Goal: Transaction & Acquisition: Purchase product/service

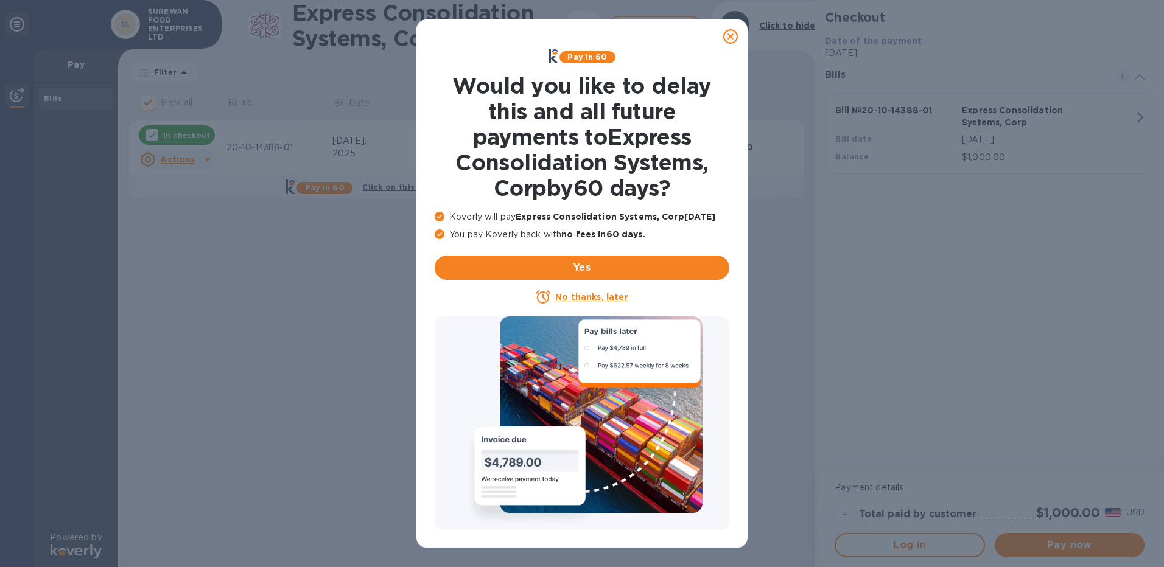
click at [734, 36] on icon at bounding box center [730, 36] width 15 height 15
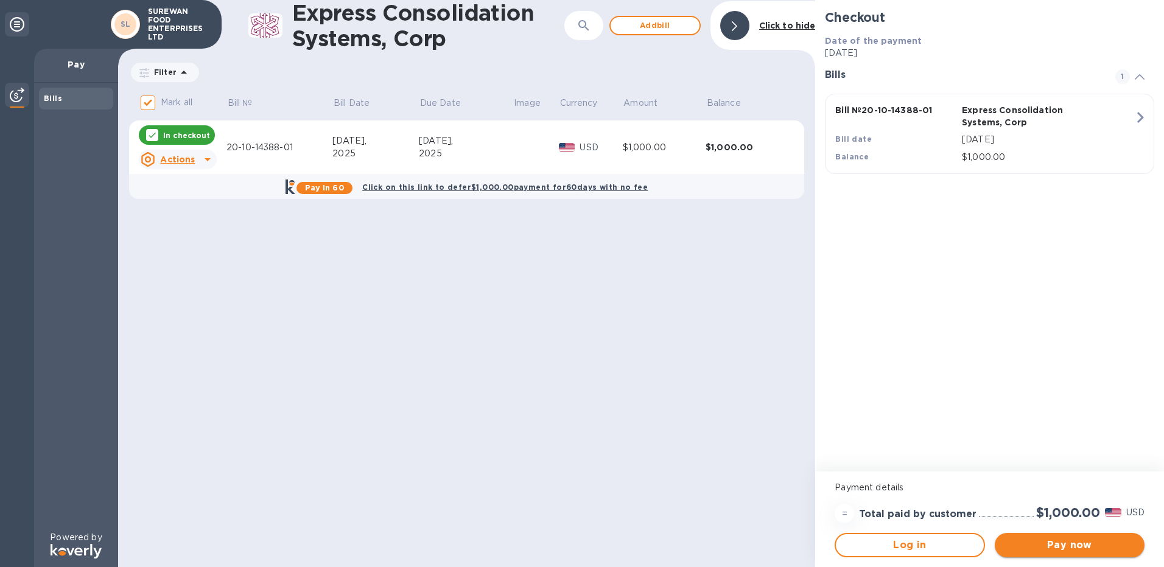
click at [1032, 544] on span "Pay now" at bounding box center [1069, 545] width 130 height 15
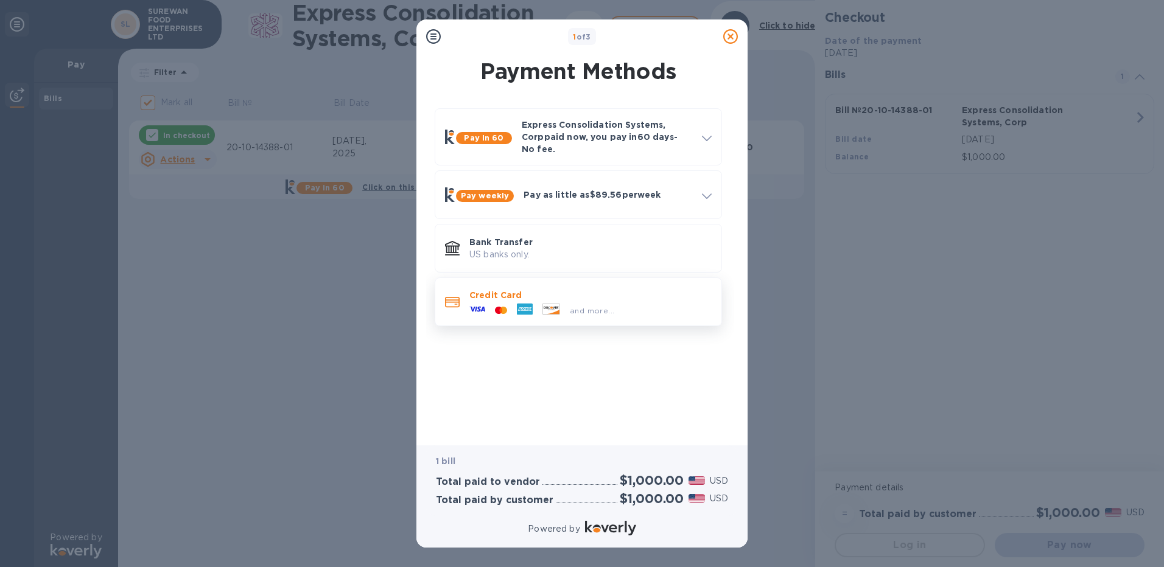
click at [550, 301] on div "and more..." at bounding box center [541, 310] width 155 height 18
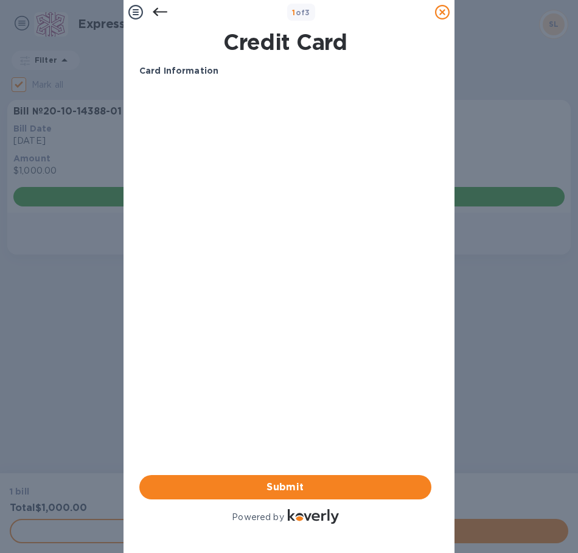
click at [570, 360] on div "1 of 3 Credit Card Card Information Your browser does not support iframes Submi…" at bounding box center [289, 276] width 578 height 553
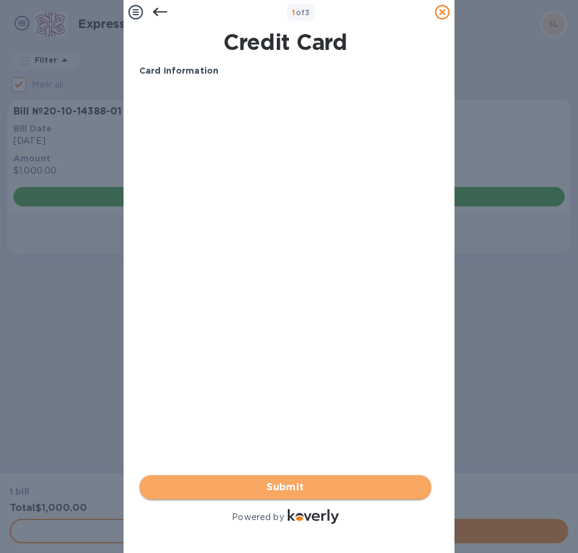
click at [342, 487] on button "Submit" at bounding box center [285, 487] width 292 height 24
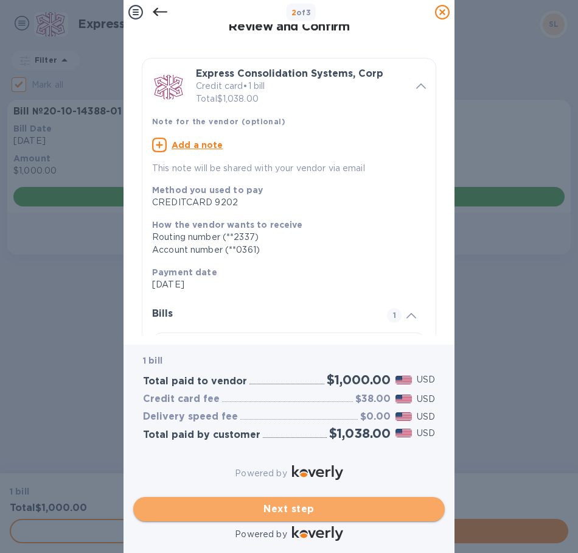
click at [280, 502] on span "Next step" at bounding box center [289, 509] width 292 height 15
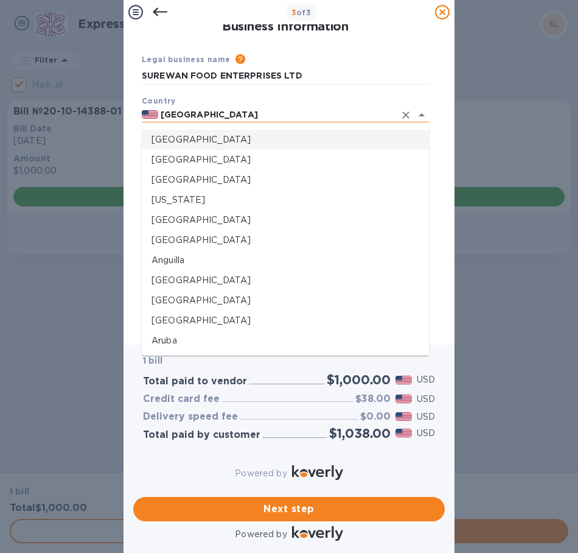
click at [233, 119] on input "[GEOGRAPHIC_DATA]" at bounding box center [276, 114] width 237 height 15
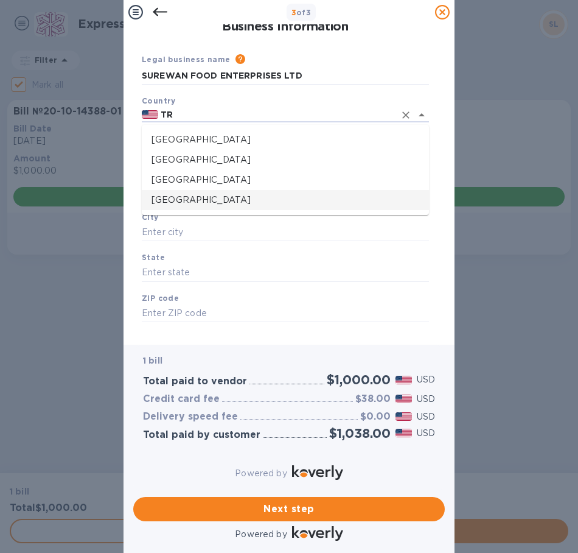
click at [225, 202] on p "[GEOGRAPHIC_DATA]" at bounding box center [286, 200] width 268 height 13
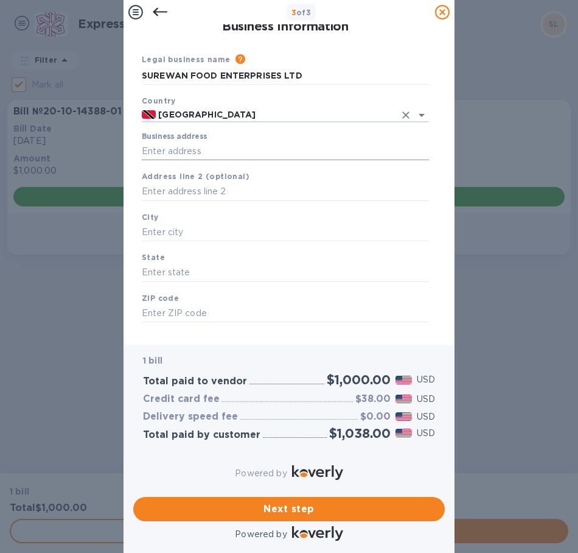
type input "[GEOGRAPHIC_DATA]"
click at [192, 158] on input "Business address" at bounding box center [285, 151] width 287 height 18
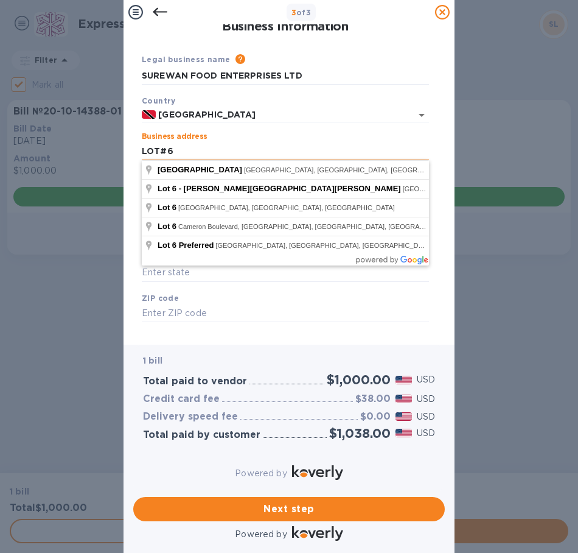
type input "LOT#6"
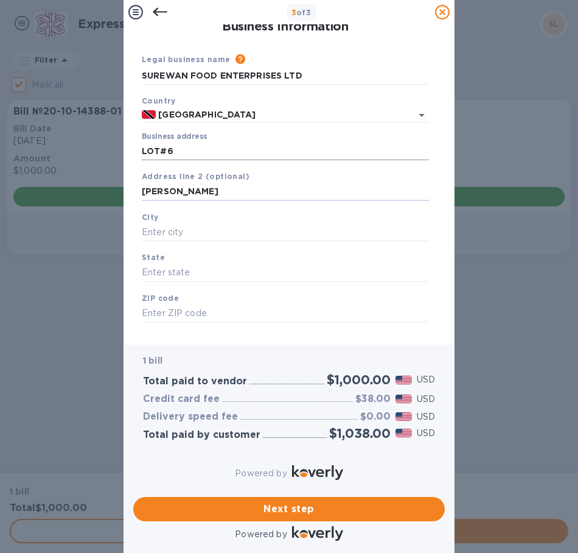
type input "[PERSON_NAME]"
type input "DEBE"
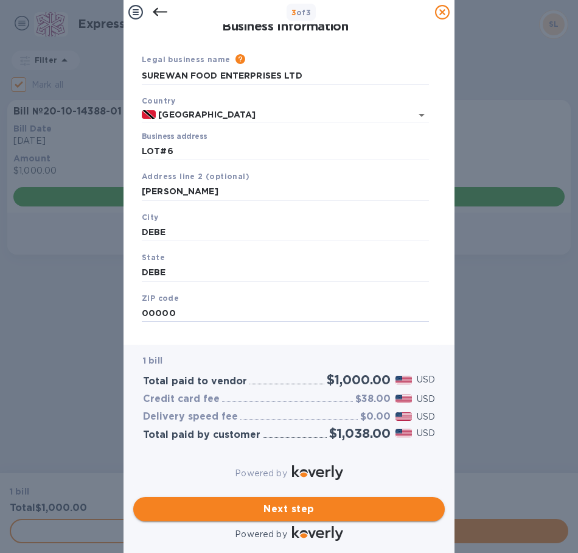
type input "00000"
click at [289, 502] on span "Next step" at bounding box center [289, 509] width 292 height 15
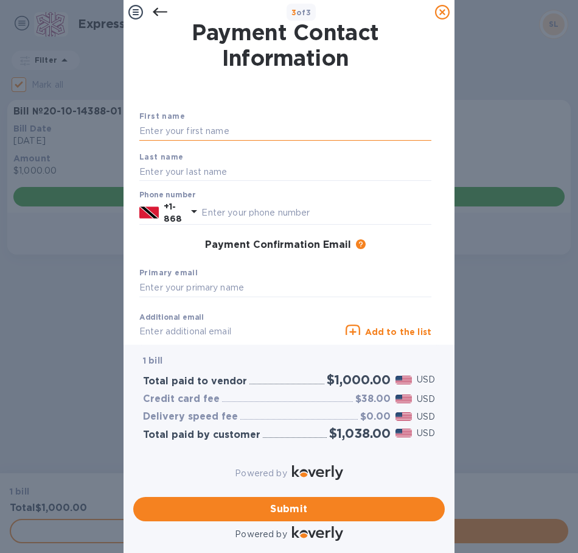
click at [254, 133] on input "text" at bounding box center [285, 131] width 292 height 18
type input "[PERSON_NAME]"
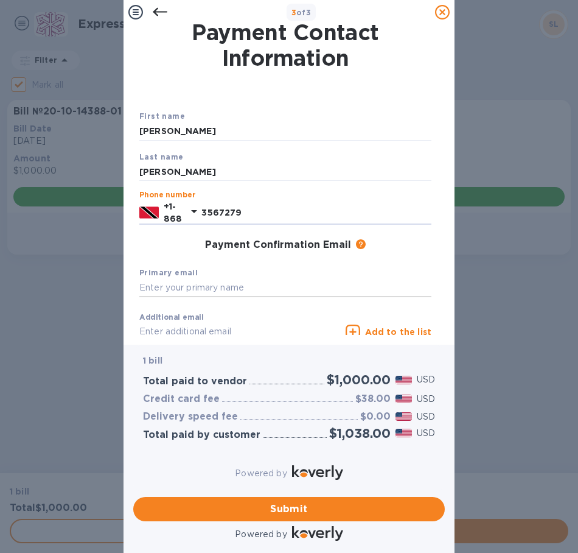
type input "3567279"
click at [227, 290] on input "text" at bounding box center [285, 288] width 292 height 18
type input "[EMAIL_ADDRESS][DOMAIN_NAME]"
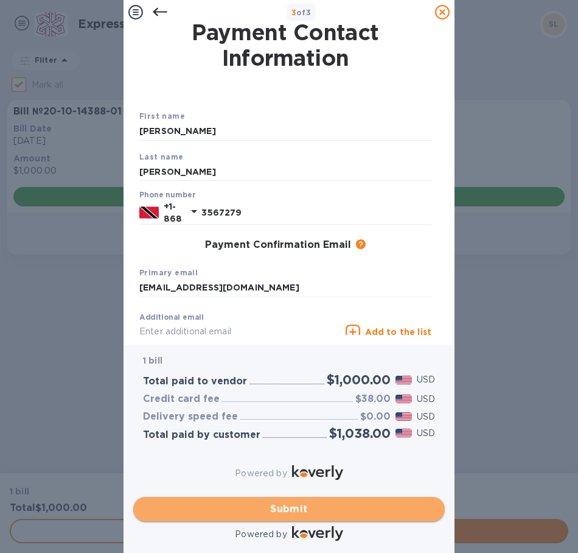
click at [240, 502] on span "Submit" at bounding box center [289, 509] width 292 height 15
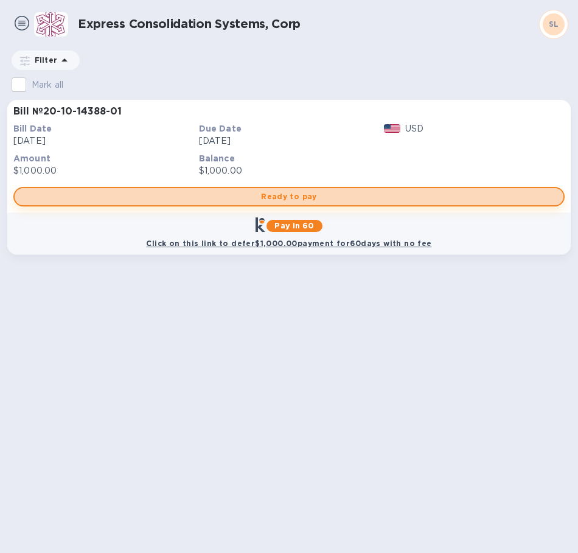
click at [344, 196] on span "Ready to pay" at bounding box center [289, 196] width 530 height 15
checkbox input "true"
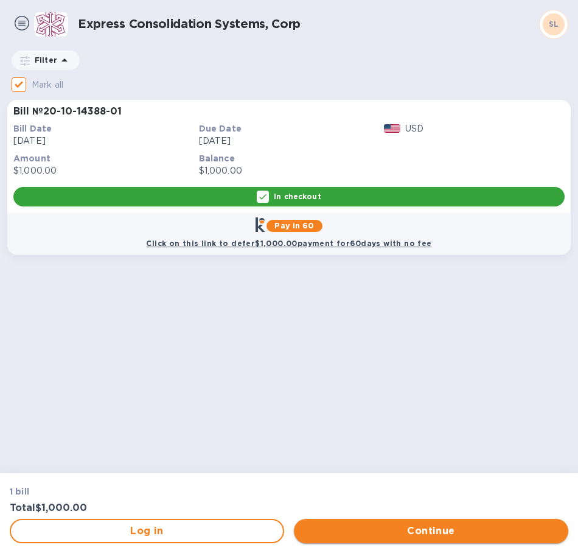
click at [450, 538] on span "Continue" at bounding box center [431, 531] width 255 height 15
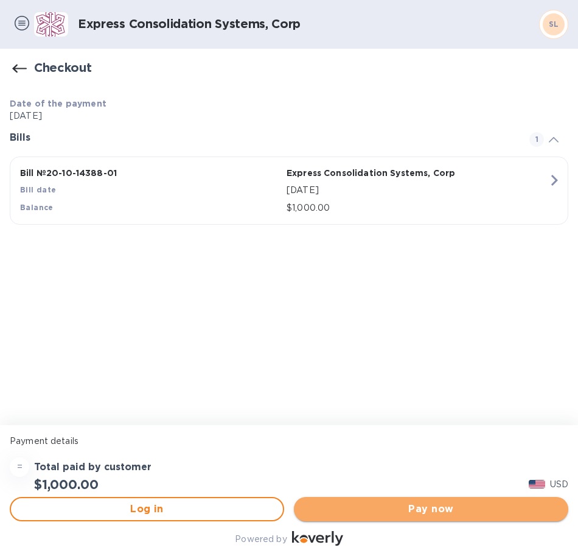
click at [473, 500] on button "Pay now" at bounding box center [431, 509] width 275 height 24
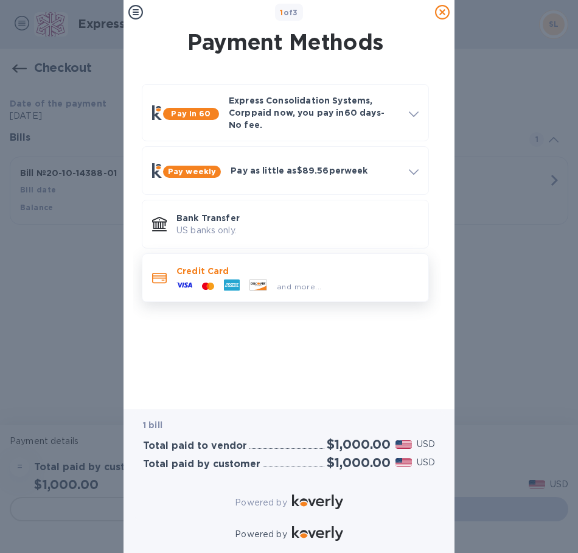
click at [222, 291] on div "Credit Card and more..." at bounding box center [285, 277] width 287 height 49
